Goal: Task Accomplishment & Management: Use online tool/utility

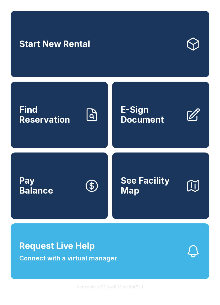
click at [164, 123] on span "E-Sign Document" at bounding box center [151, 115] width 61 height 20
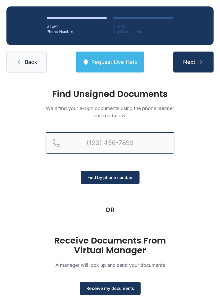
click at [70, 140] on input "Reservation phone number" at bounding box center [110, 142] width 129 height 21
type input "[PHONE_NUMBER]"
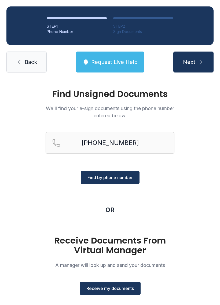
click at [112, 174] on span "Find by phone number" at bounding box center [110, 177] width 45 height 6
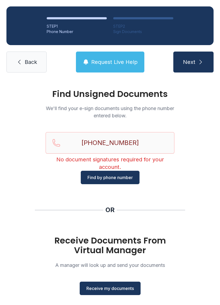
click at [113, 287] on span "Receive my documents" at bounding box center [110, 288] width 48 height 6
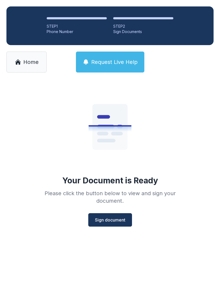
click at [109, 220] on span "Sign document" at bounding box center [110, 220] width 30 height 6
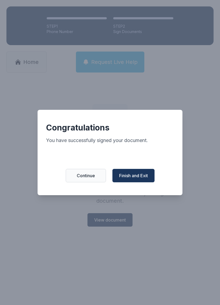
click at [142, 179] on span "Finish and Exit" at bounding box center [133, 175] width 29 height 6
